Goal: Information Seeking & Learning: Compare options

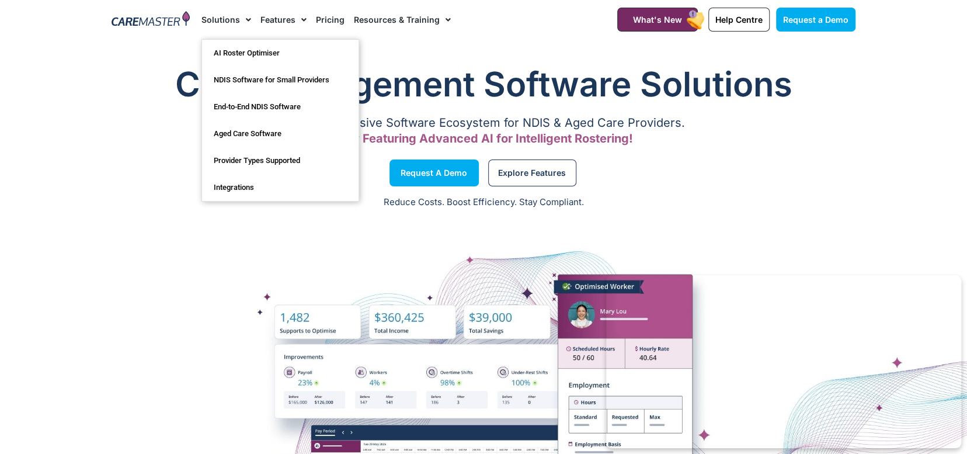
click at [220, 18] on link "Solutions" at bounding box center [227, 19] width 50 height 39
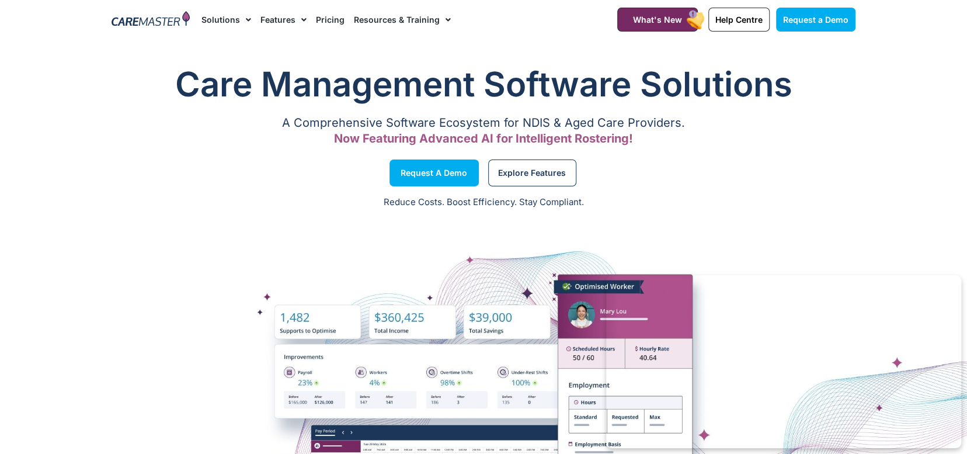
click at [246, 18] on span "Menu" at bounding box center [245, 20] width 11 height 20
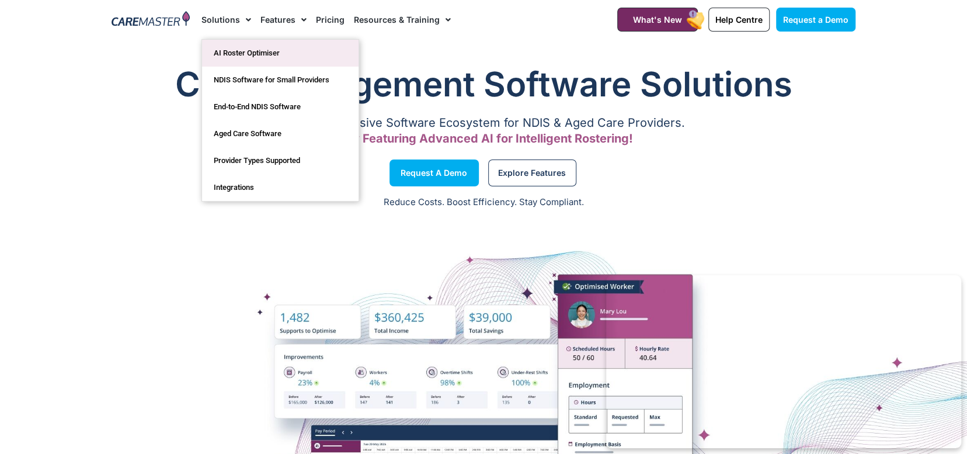
click at [231, 54] on link "AI Roster Optimiser" at bounding box center [280, 53] width 157 height 27
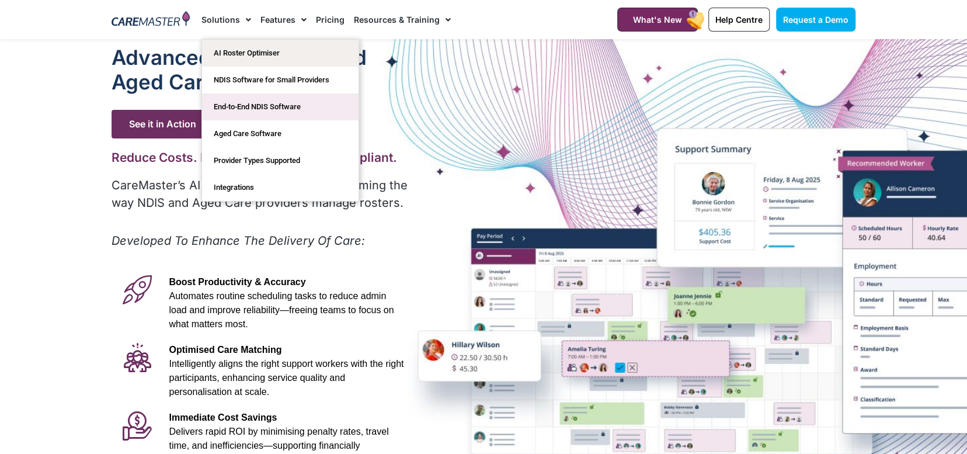
click at [250, 106] on link "End-to-End NDIS Software" at bounding box center [280, 106] width 157 height 27
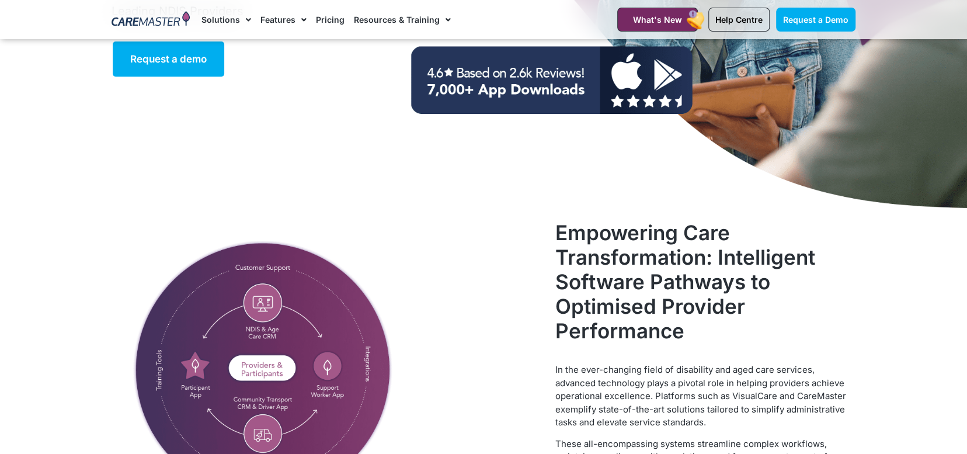
scroll to position [175, 0]
